Goal: Navigation & Orientation: Understand site structure

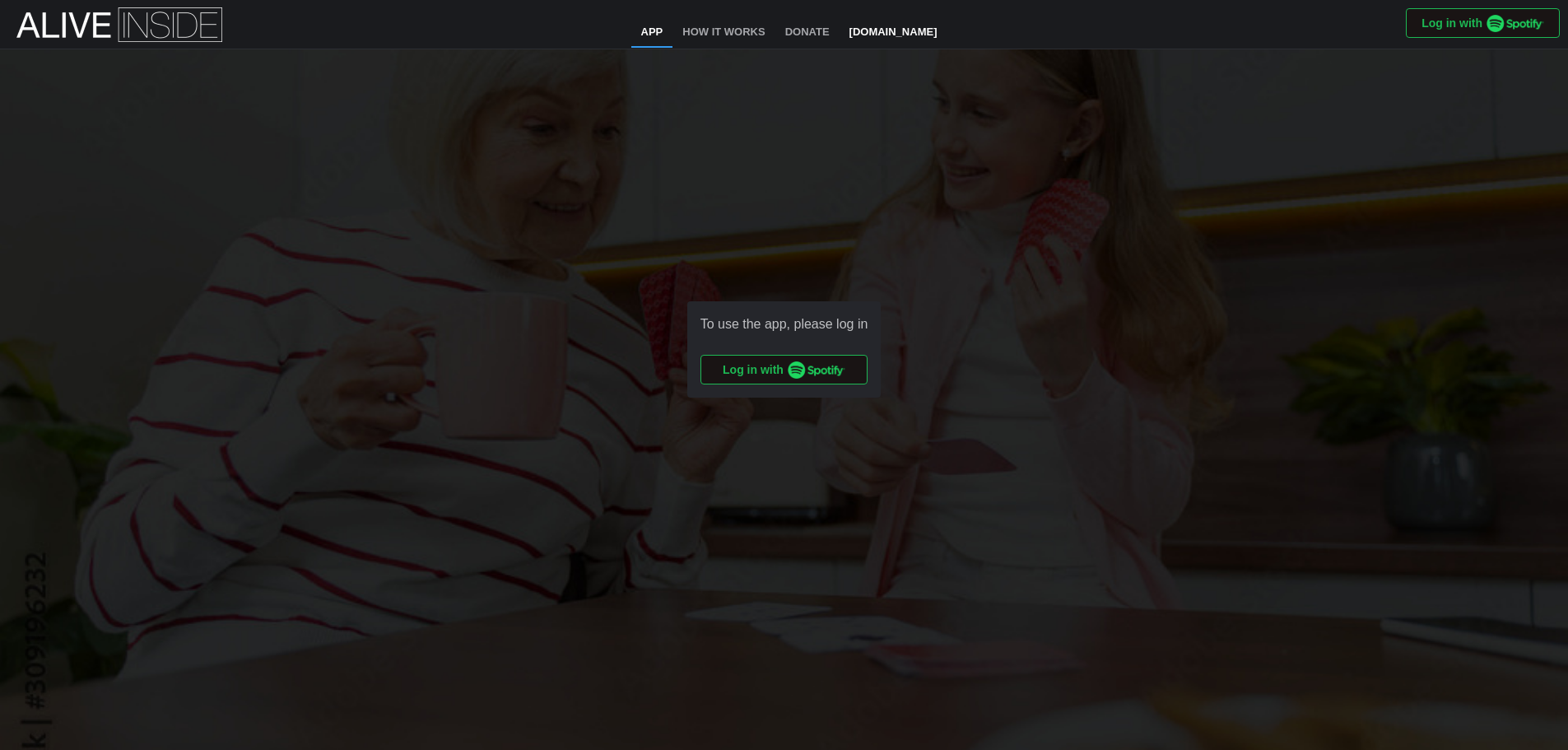
click at [878, 29] on link "[DOMAIN_NAME]" at bounding box center [893, 33] width 107 height 30
click at [720, 30] on link "How It Works" at bounding box center [724, 33] width 103 height 30
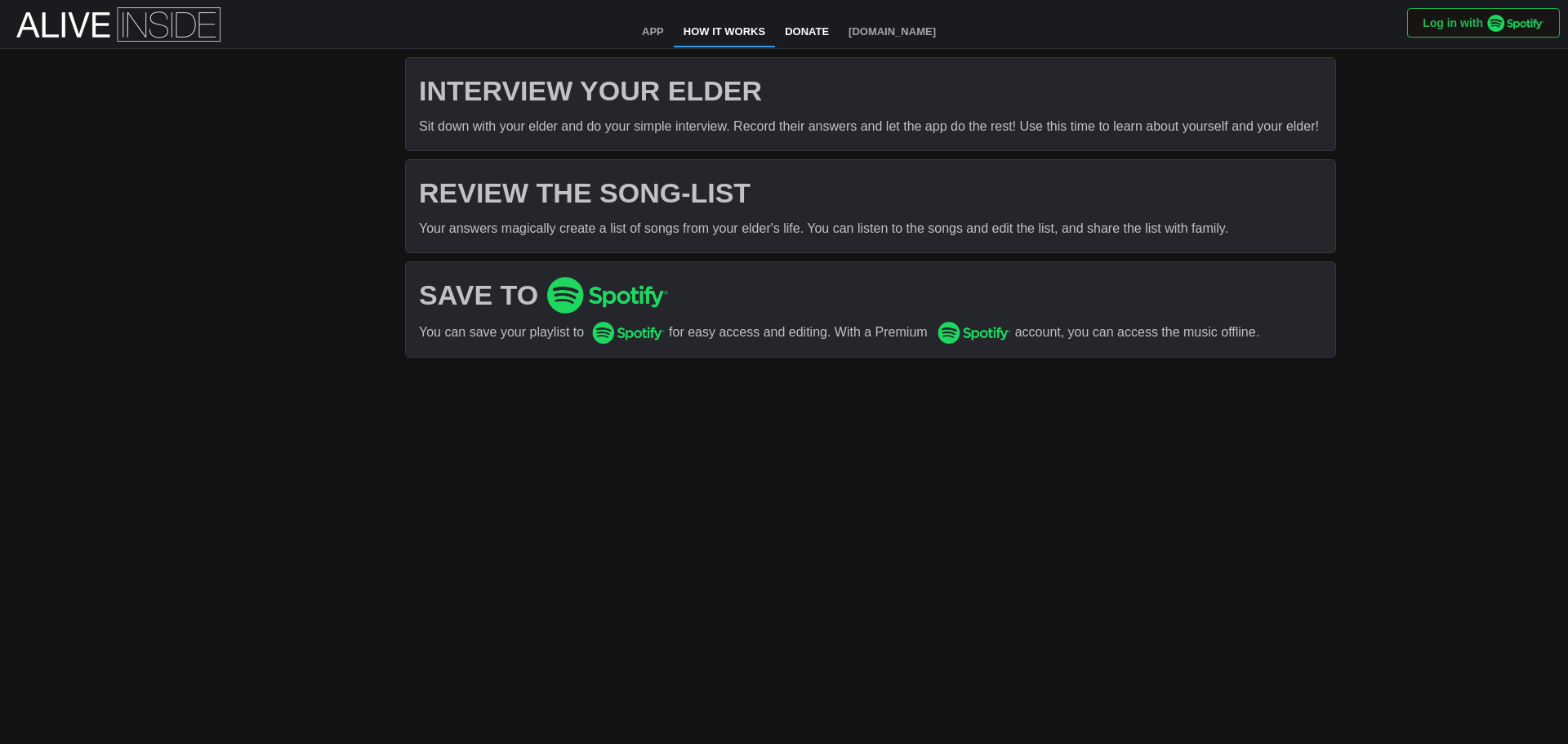
click at [804, 32] on link "Donate" at bounding box center [806, 33] width 63 height 30
click at [659, 27] on link "App" at bounding box center [653, 33] width 41 height 30
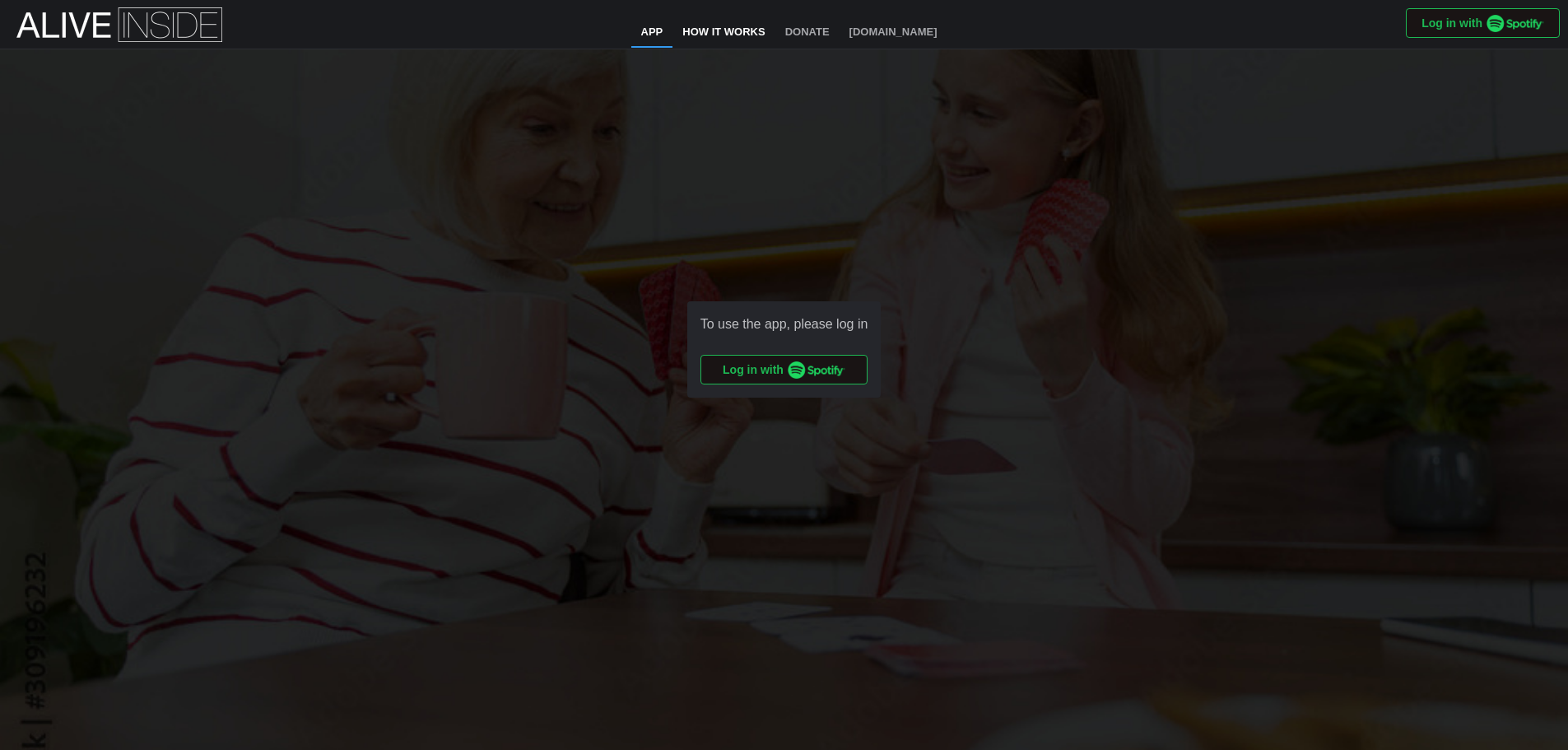
click at [697, 30] on link "How It Works" at bounding box center [724, 33] width 103 height 30
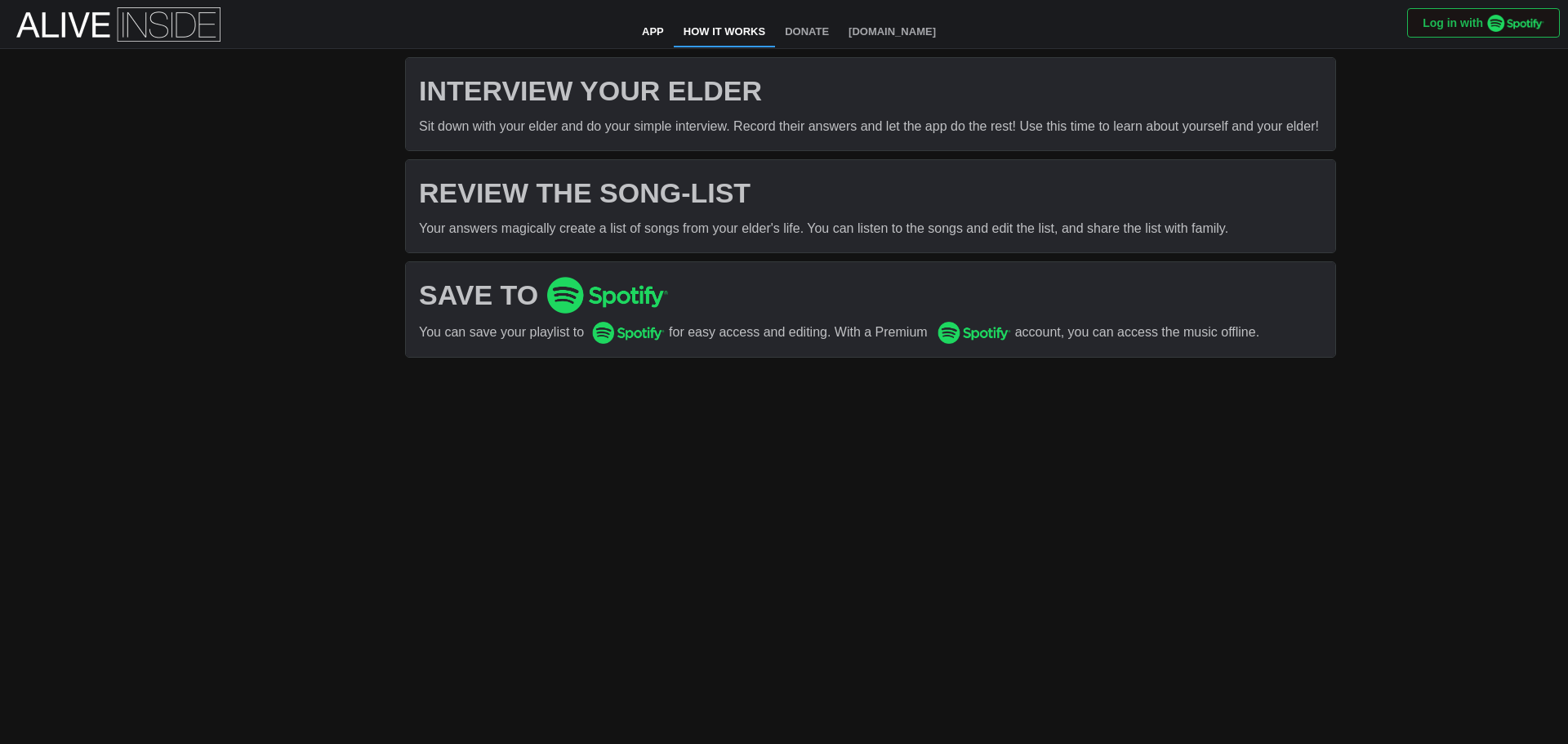
click at [654, 27] on link "App" at bounding box center [653, 33] width 41 height 30
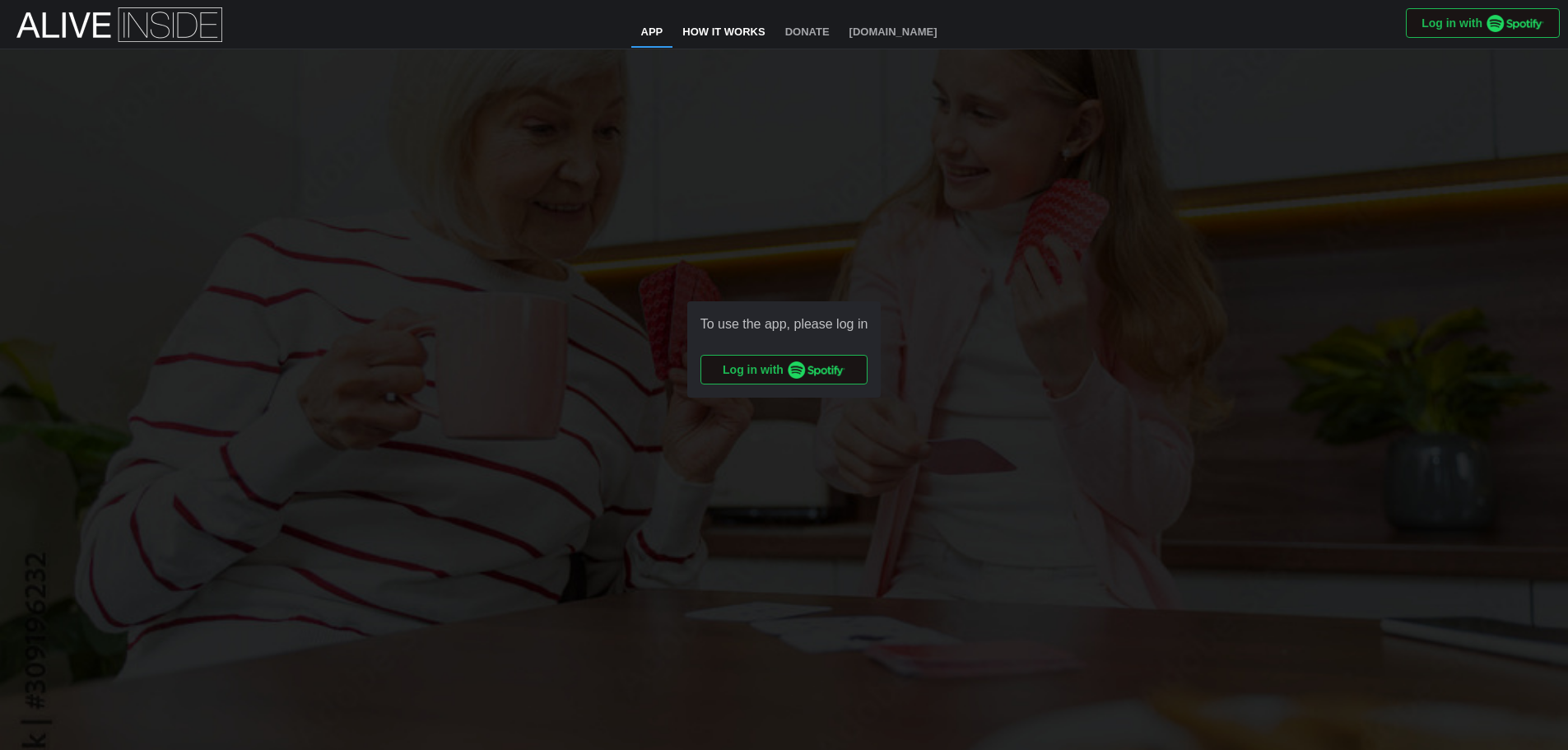
click at [700, 32] on link "How It Works" at bounding box center [724, 33] width 103 height 30
